Goal: Task Accomplishment & Management: Use online tool/utility

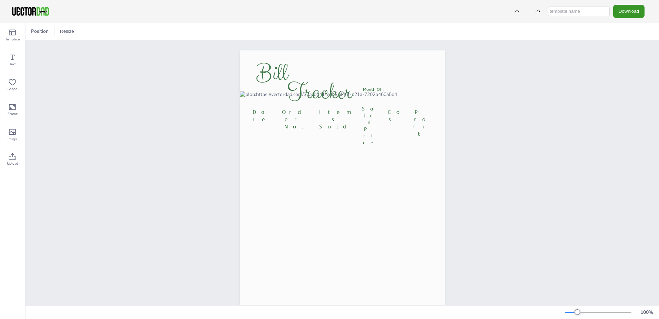
click at [619, 12] on button "Download" at bounding box center [628, 11] width 31 height 13
click at [637, 87] on li "PDF" at bounding box center [631, 84] width 57 height 14
click at [295, 113] on span "Order No." at bounding box center [294, 119] width 24 height 21
click at [289, 112] on span "Order No." at bounding box center [294, 119] width 24 height 21
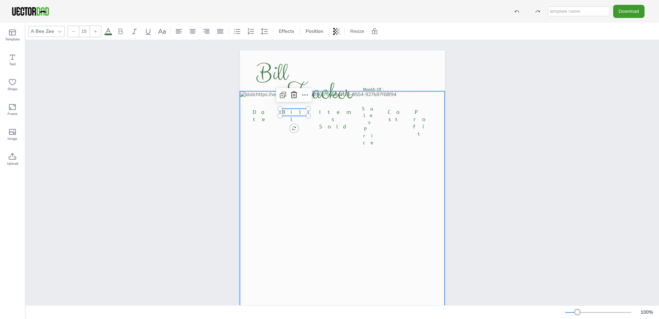
type input "15"
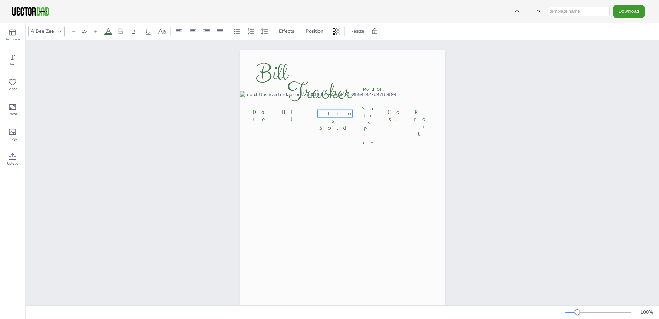
click at [346, 111] on p "Items Sold" at bounding box center [335, 121] width 35 height 22
click at [345, 113] on span "Items Sold" at bounding box center [335, 120] width 32 height 21
drag, startPoint x: 345, startPoint y: 114, endPoint x: 302, endPoint y: 117, distance: 43.2
click at [302, 117] on div "Date Bill Items Sold Sales Price Cost Profit Month Of : Bill Tracker Items Sold" at bounding box center [342, 195] width 205 height 290
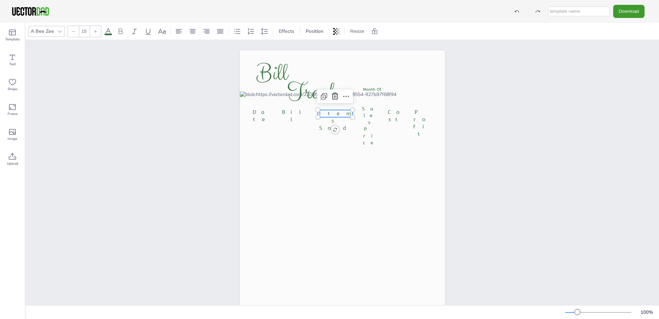
click at [341, 114] on span "Items Sold" at bounding box center [335, 120] width 32 height 21
click at [347, 112] on div "Date Bill Items Sold Sales Price Cost Profit Month Of : Bill Tracker Items Sold" at bounding box center [342, 195] width 205 height 290
click at [338, 114] on span "Items Sold" at bounding box center [335, 120] width 32 height 21
drag, startPoint x: 344, startPoint y: 114, endPoint x: 317, endPoint y: 113, distance: 27.3
click at [317, 113] on div "Date Bill Items Sold Sales Price Cost Profit Month Of : Bill Tracker Items Sold" at bounding box center [342, 195] width 205 height 290
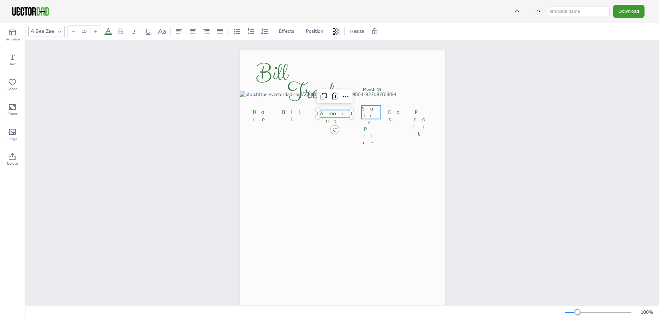
type input "14"
click at [368, 126] on span "Price" at bounding box center [371, 135] width 17 height 19
click at [369, 126] on span "Price" at bounding box center [371, 135] width 17 height 19
drag, startPoint x: 374, startPoint y: 116, endPoint x: 358, endPoint y: 110, distance: 16.9
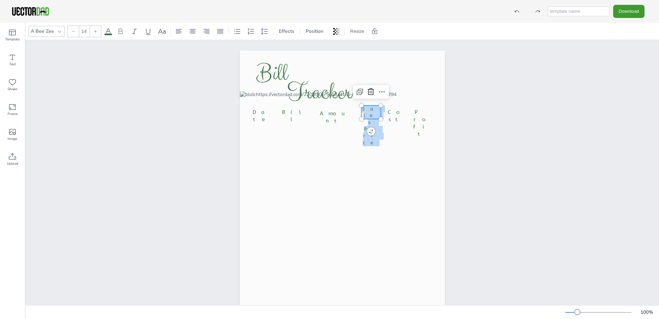
click at [358, 110] on div "Date Bill Amount Sales Price Cost Profit Month Of : Bill Tracker Sales Price" at bounding box center [342, 195] width 205 height 290
type input "15"
click at [418, 113] on span "Profit" at bounding box center [422, 123] width 18 height 28
click at [420, 95] on icon at bounding box center [422, 95] width 8 height 8
click at [631, 12] on button "Download" at bounding box center [628, 11] width 31 height 13
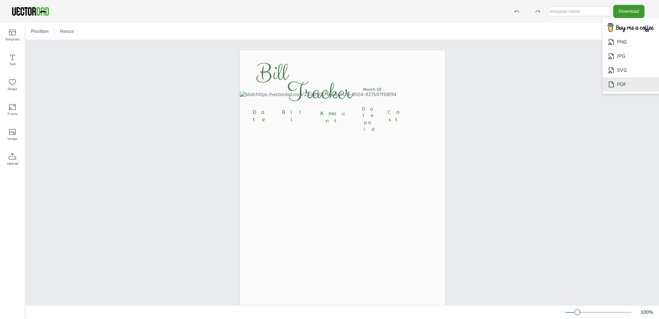
click at [624, 83] on li "PDF" at bounding box center [631, 84] width 57 height 14
